Goal: Information Seeking & Learning: Learn about a topic

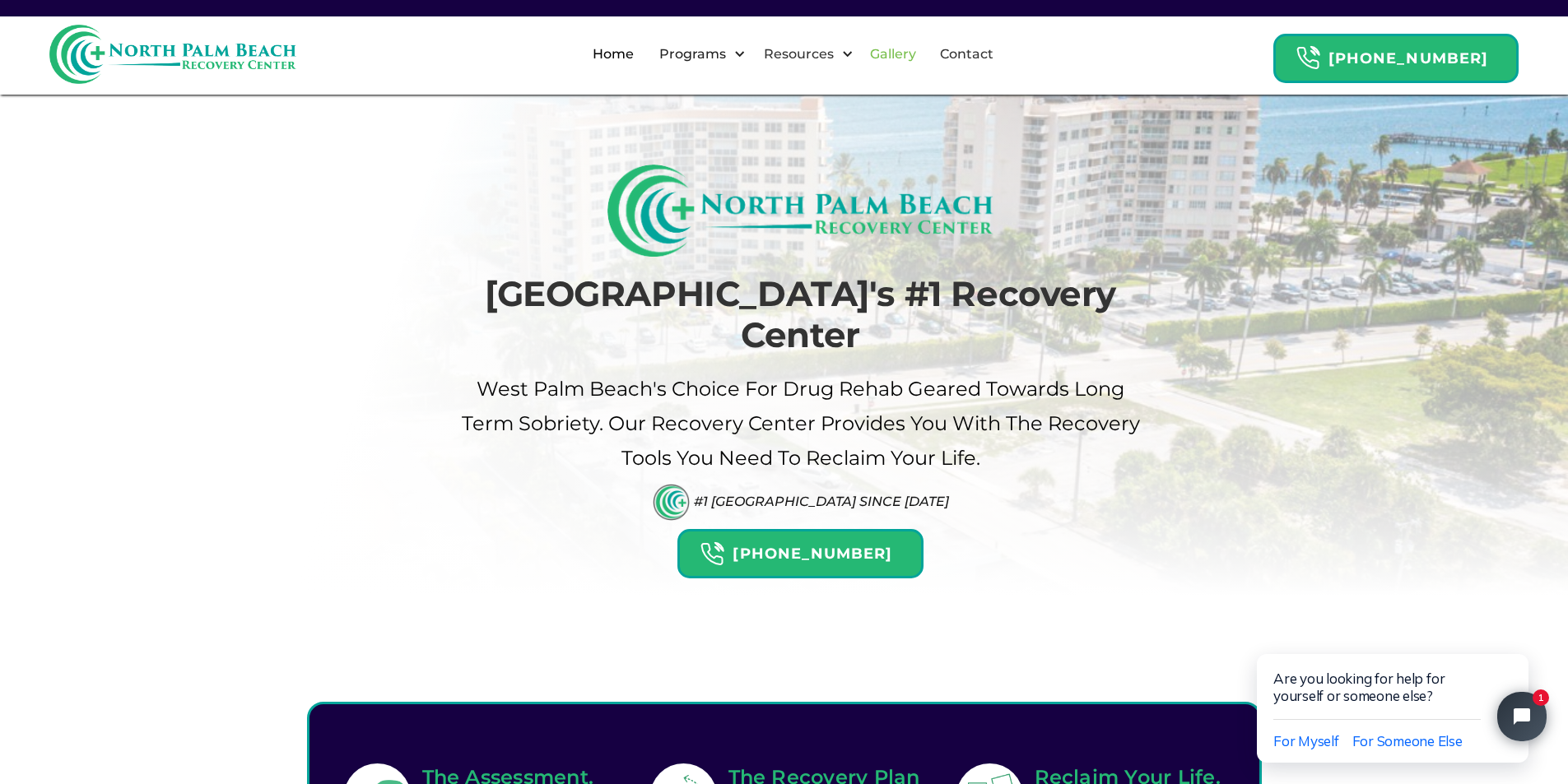
click at [912, 50] on link "Gallery" at bounding box center [894, 54] width 66 height 53
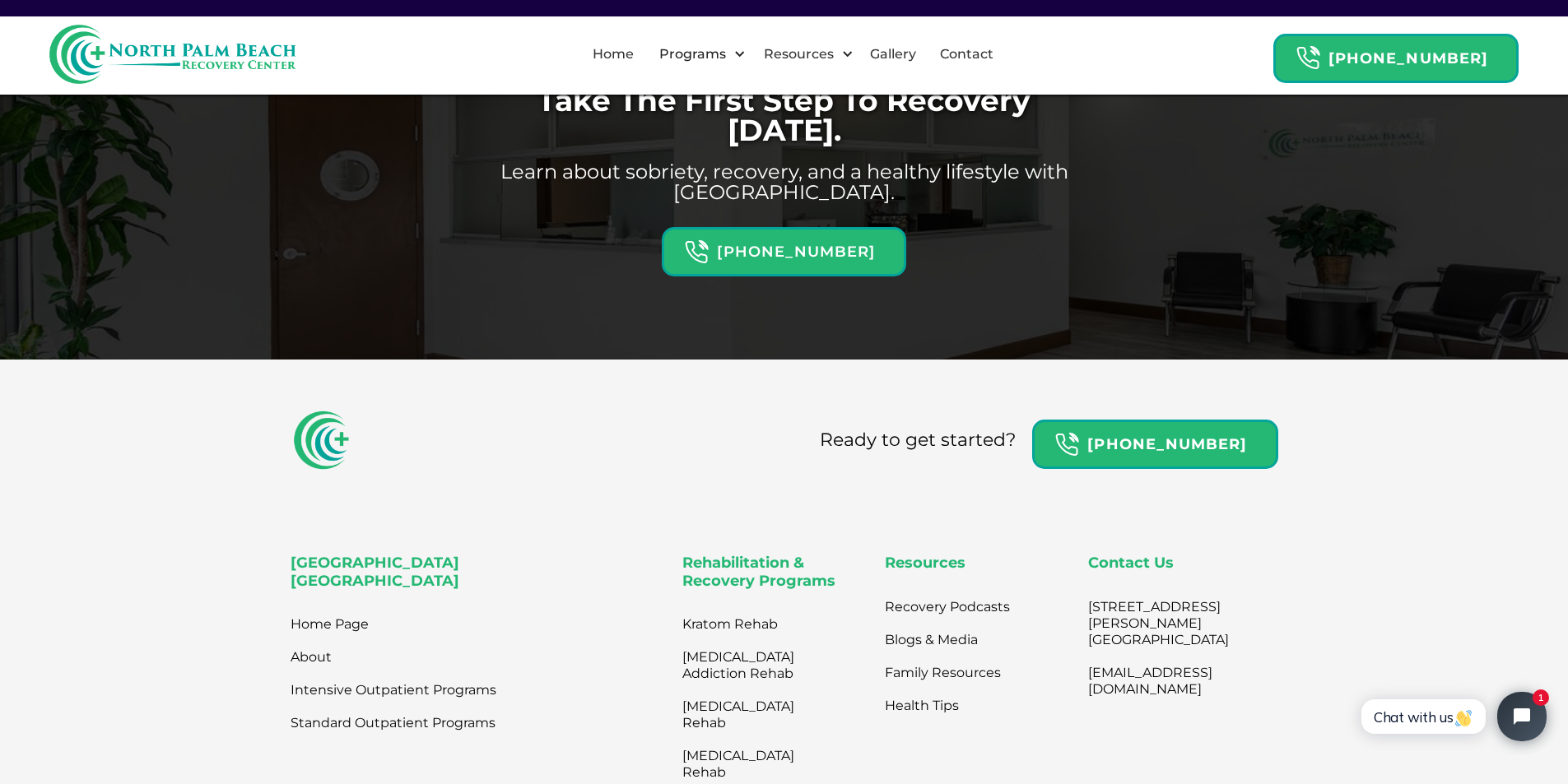
scroll to position [1468, 0]
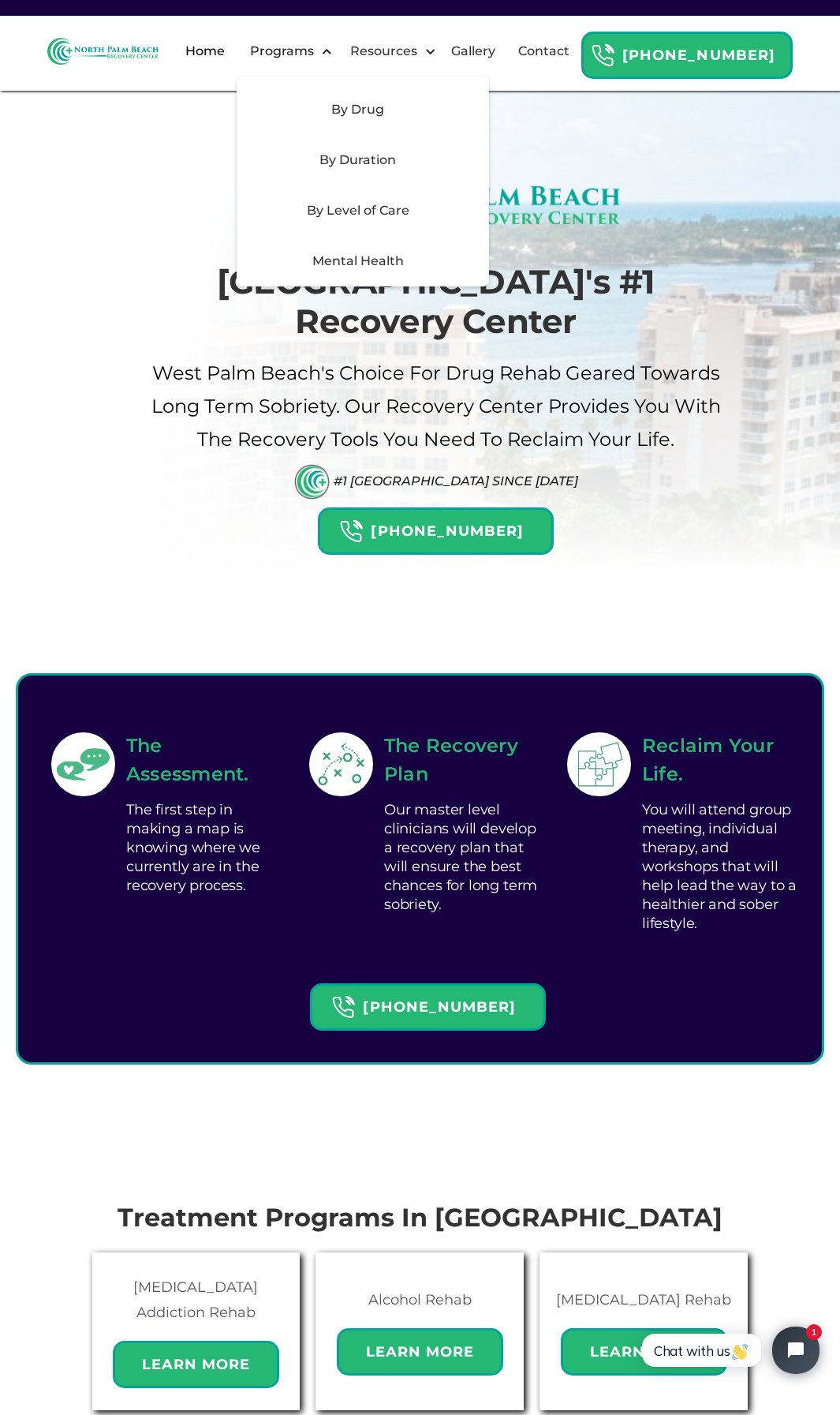
click at [423, 271] on div "Mental Health" at bounding box center [358, 261] width 224 height 19
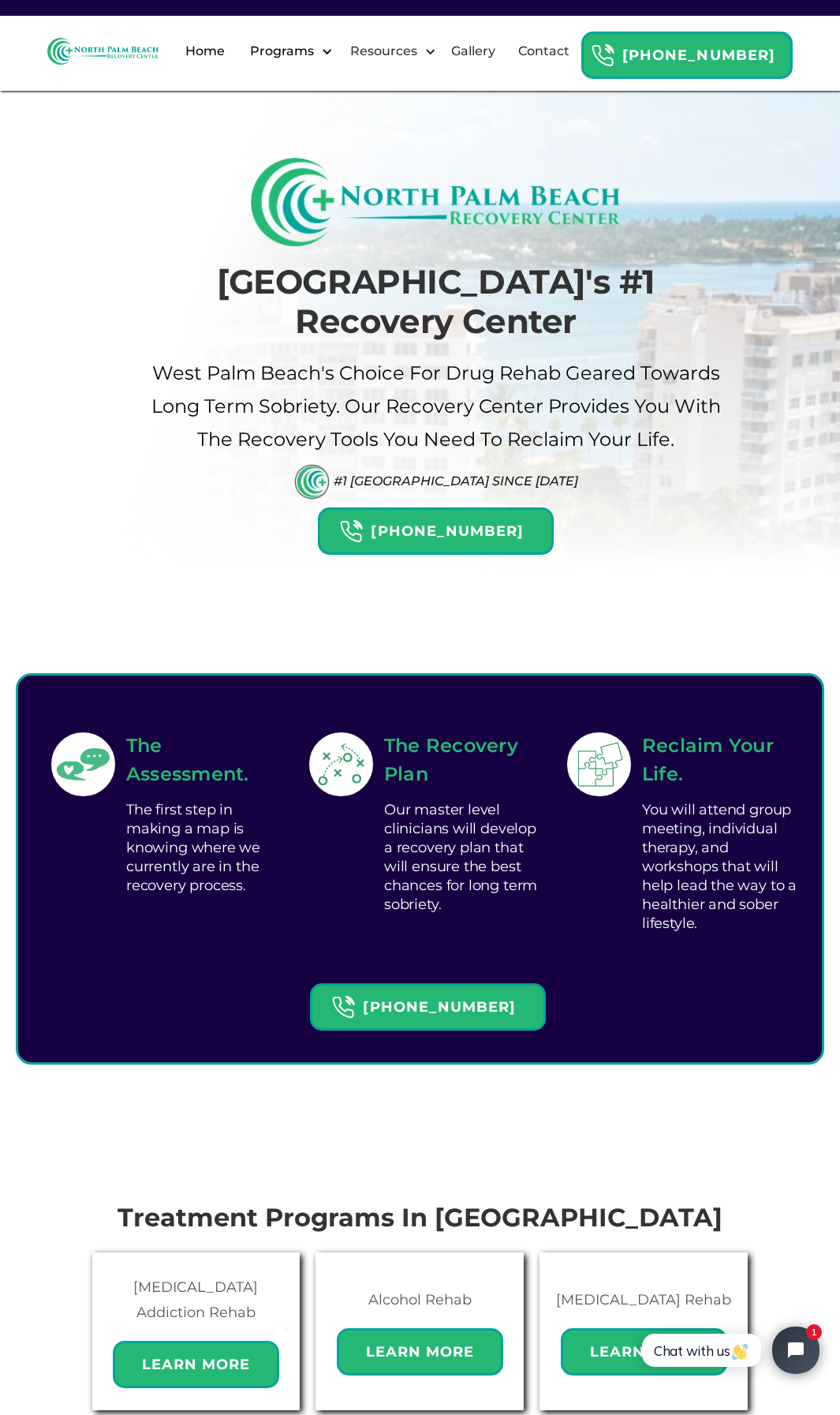
click at [318, 61] on div "Programs" at bounding box center [282, 50] width 71 height 19
click at [504, 66] on link "Gallery" at bounding box center [474, 51] width 63 height 50
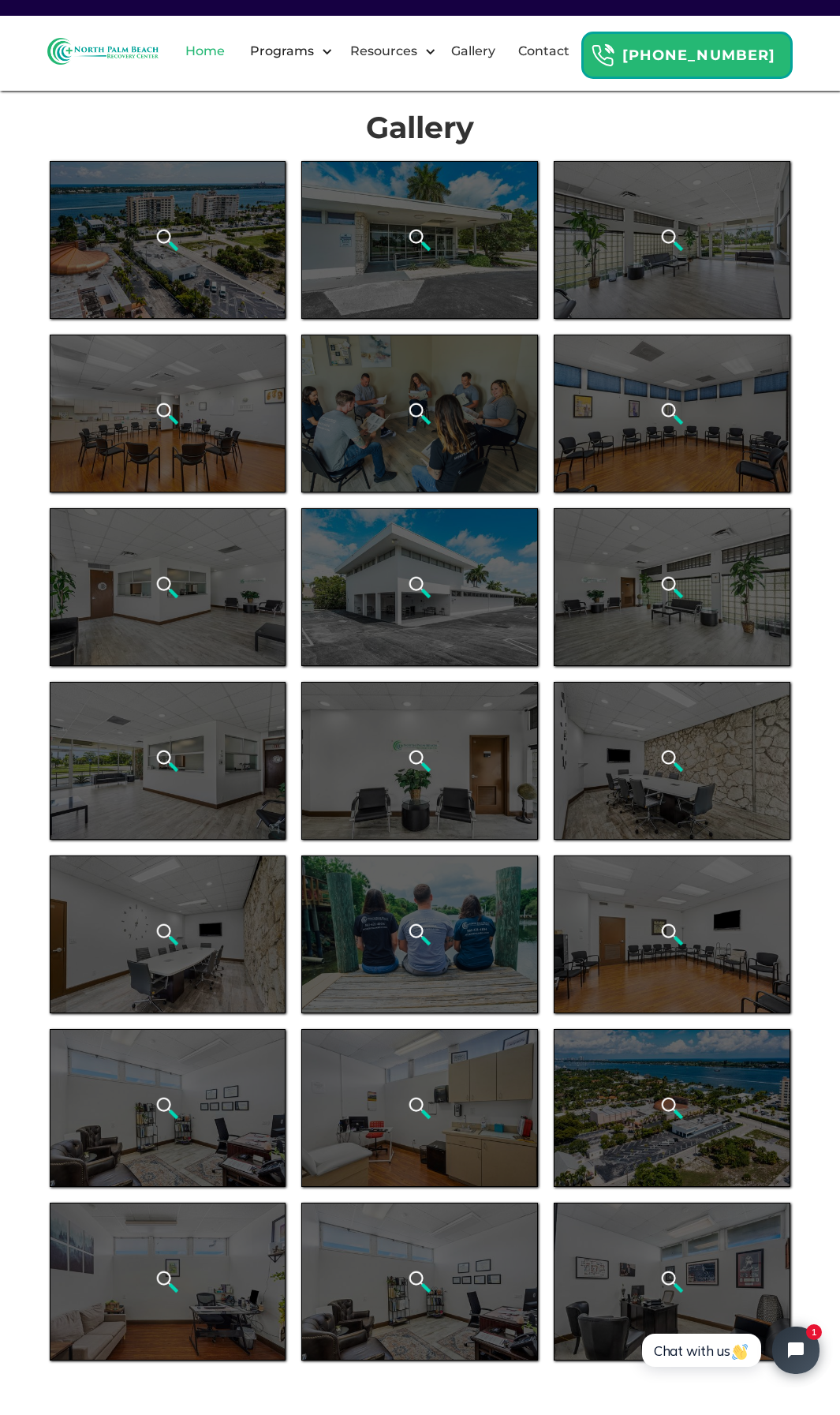
click at [234, 59] on link "Home" at bounding box center [205, 51] width 58 height 50
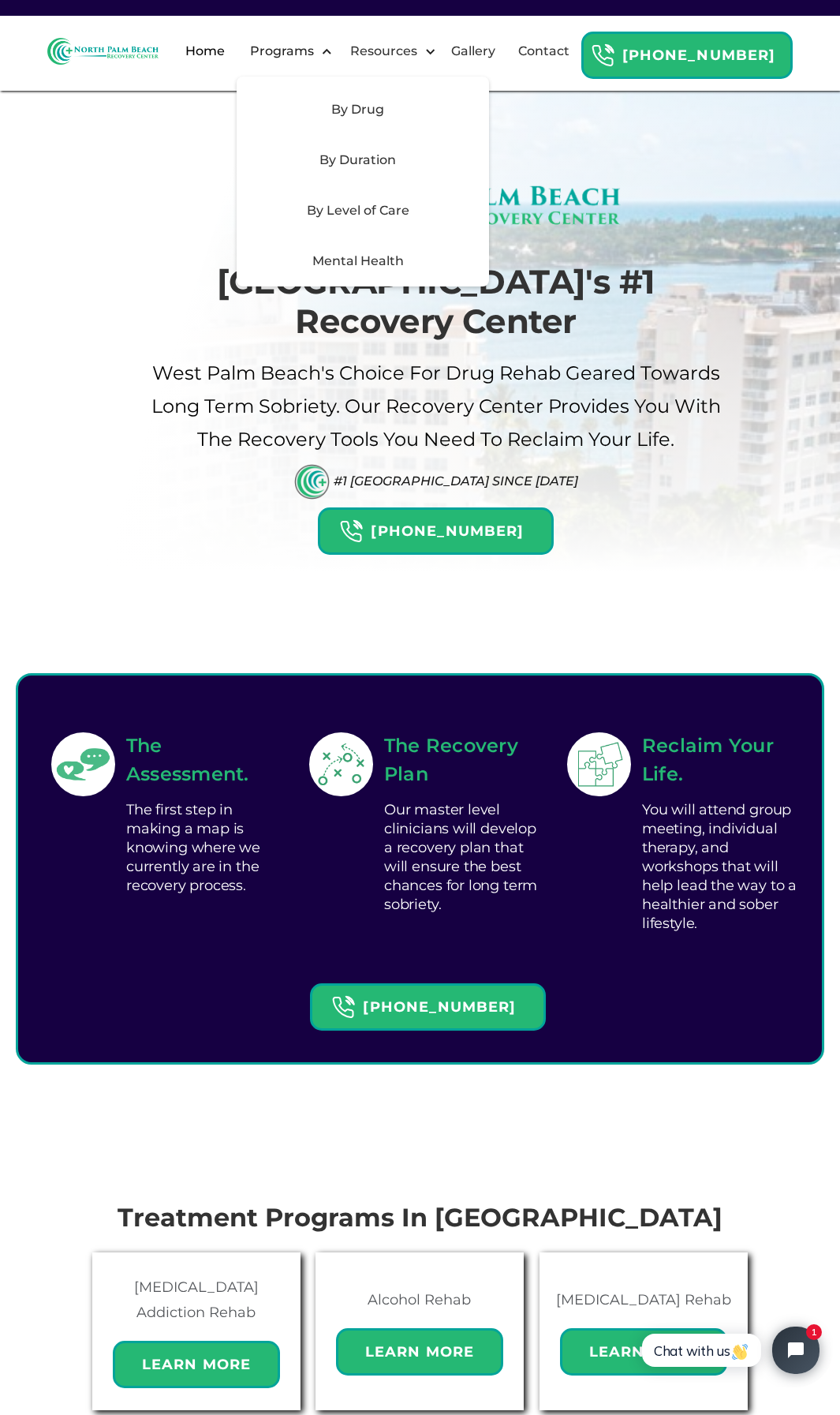
click at [445, 220] on div "By Level of Care" at bounding box center [358, 211] width 224 height 19
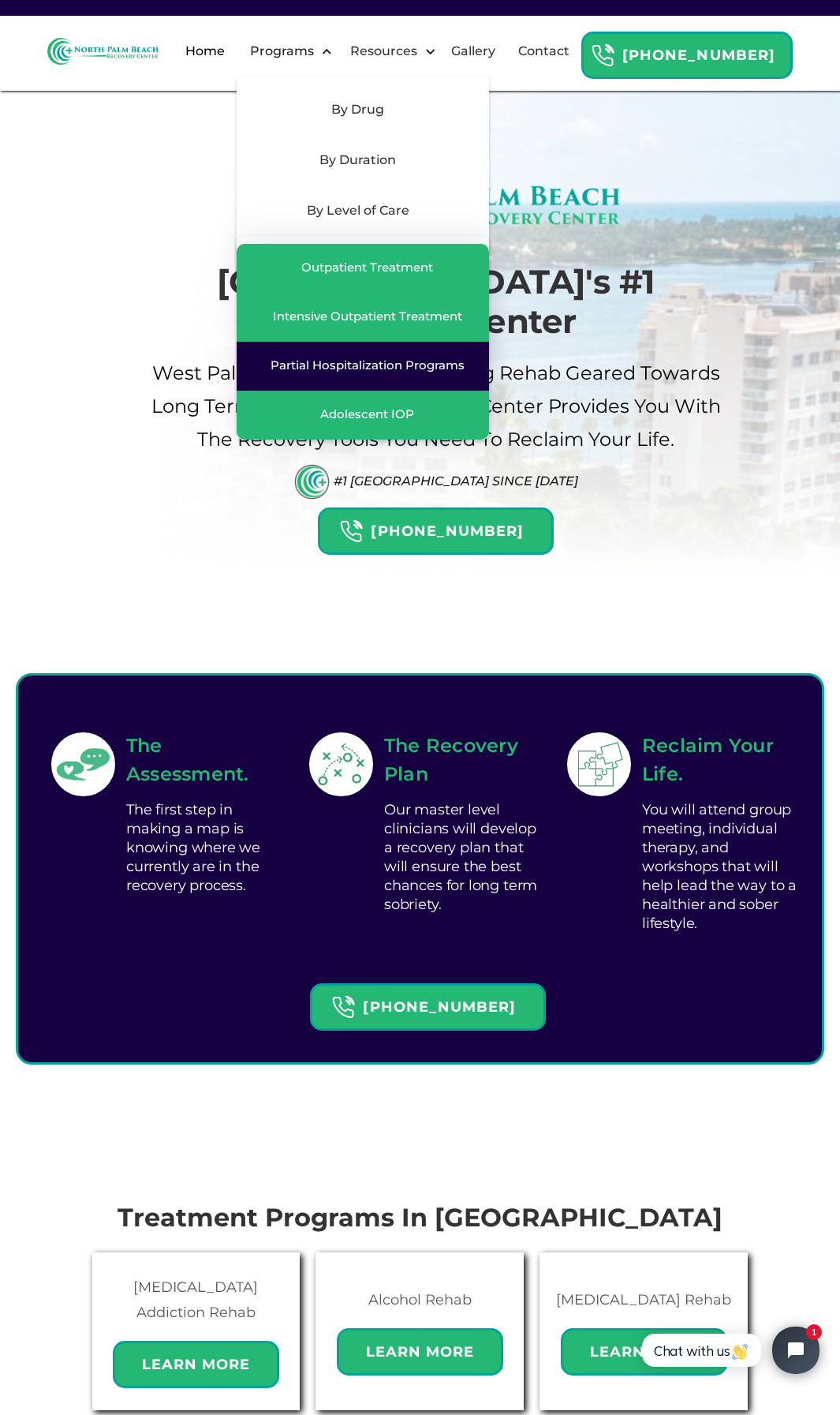
click at [447, 373] on div "Partial Hospitalization Programs" at bounding box center [367, 365] width 194 height 15
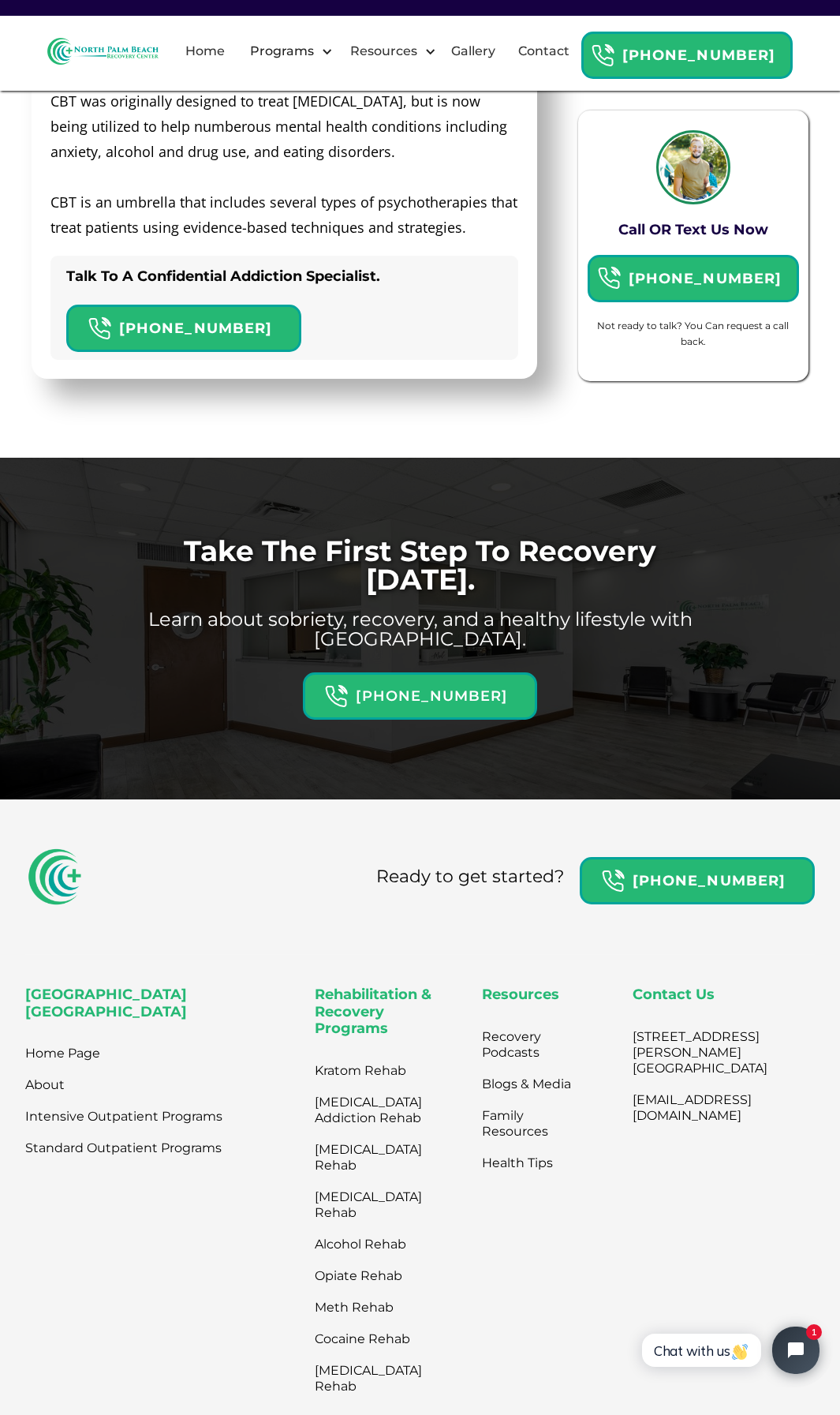
scroll to position [5317, 0]
